Goal: Information Seeking & Learning: Learn about a topic

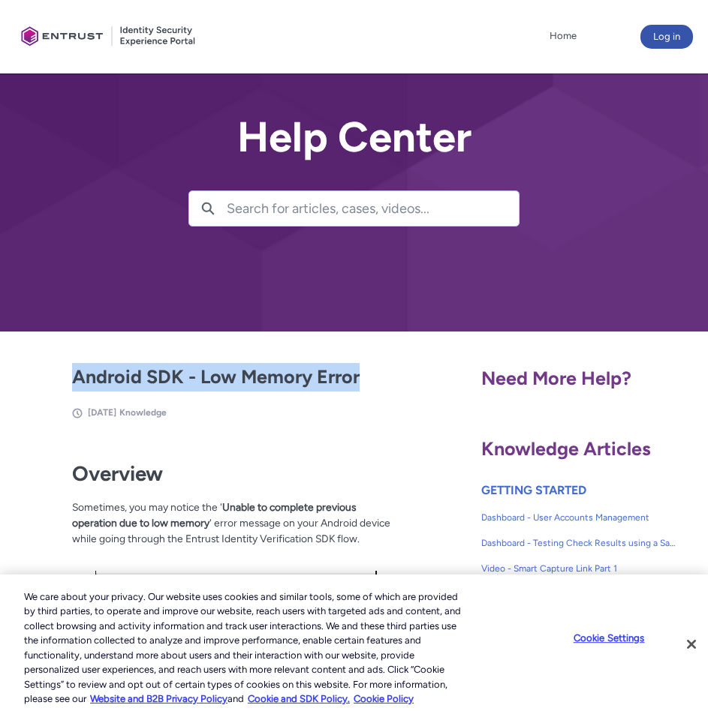
drag, startPoint x: 361, startPoint y: 381, endPoint x: 53, endPoint y: 368, distance: 307.9
click at [53, 368] on article "Android SDK - Low Memory Error [DATE] Knowledge" at bounding box center [216, 391] width 368 height 57
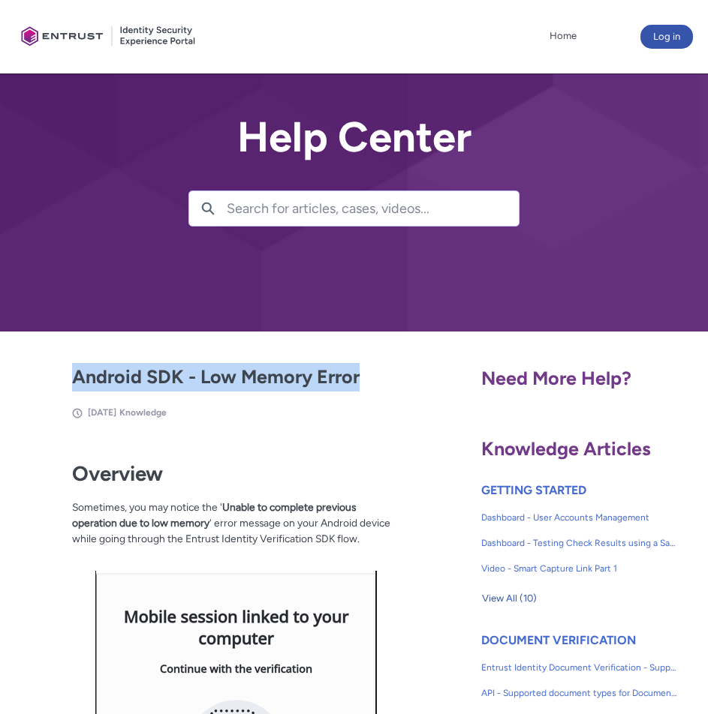
copy h2 "Android SDK - Low Memory Error"
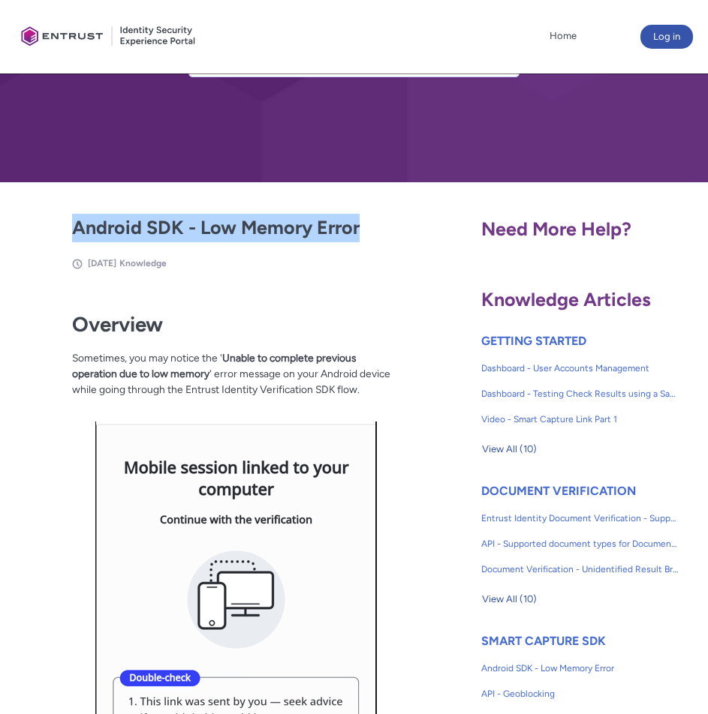
scroll to position [150, 0]
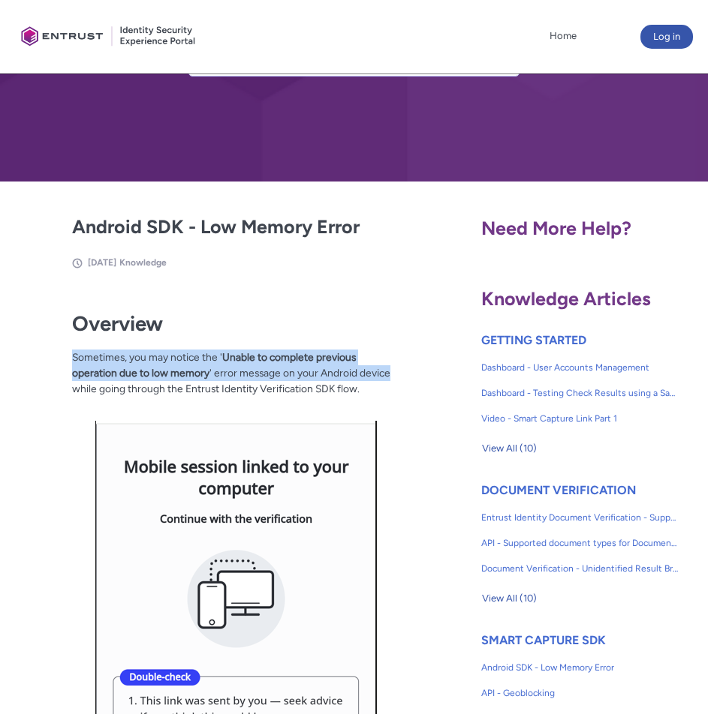
drag, startPoint x: 391, startPoint y: 370, endPoint x: 71, endPoint y: 353, distance: 320.1
copy p "Sometimes, you may notice the ' Unable to complete previous operation due to lo…"
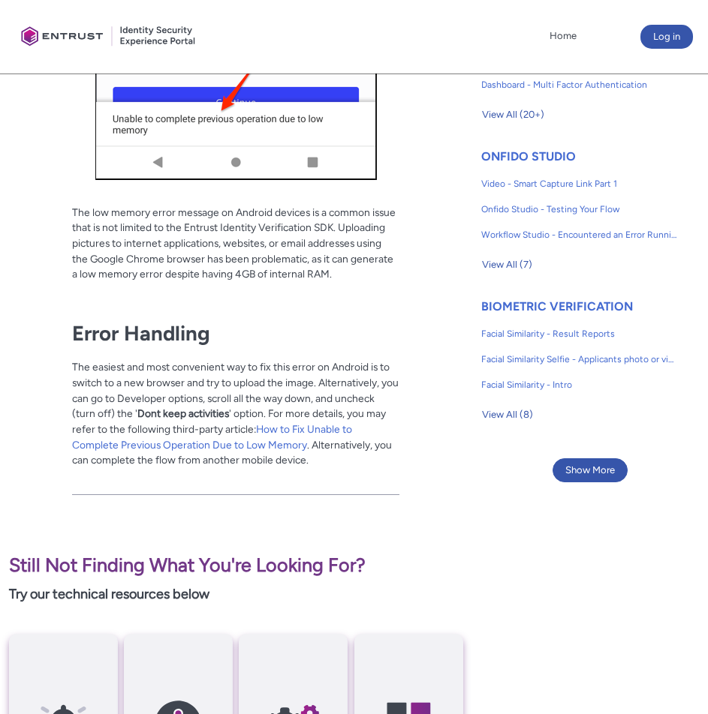
scroll to position [975, 0]
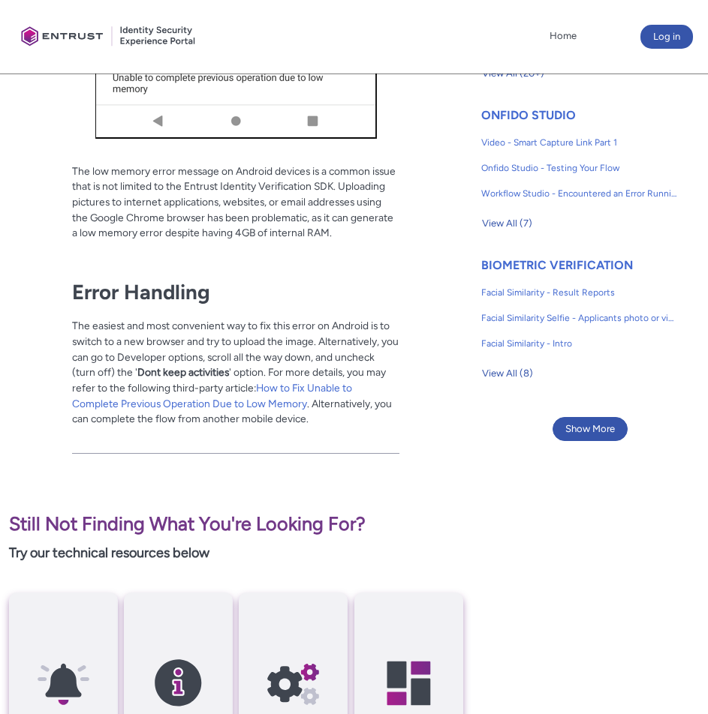
click at [195, 380] on p "The easiest and most convenient way to fix this error on Android is to switch t…" at bounding box center [235, 372] width 327 height 109
click at [310, 423] on p "The easiest and most convenient way to fix this error on Android is to switch t…" at bounding box center [235, 372] width 327 height 109
click at [318, 422] on p "The easiest and most convenient way to fix this error on Android is to switch t…" at bounding box center [235, 372] width 327 height 109
click at [273, 386] on link "How to Fix Unable to Complete Previous Operation Due to Low Memory" at bounding box center [212, 396] width 280 height 28
click at [170, 351] on p "The easiest and most convenient way to fix this error on Android is to switch t…" at bounding box center [235, 372] width 327 height 109
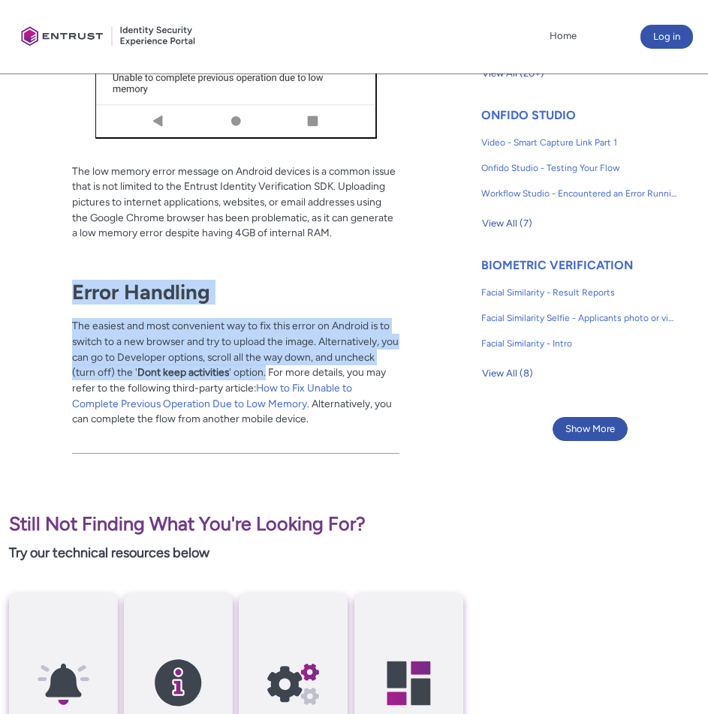
drag, startPoint x: 267, startPoint y: 371, endPoint x: 70, endPoint y: 293, distance: 211.9
copy div "Error Handling The easiest and most convenient way to fix this error on Android…"
